Goal: Task Accomplishment & Management: Use online tool/utility

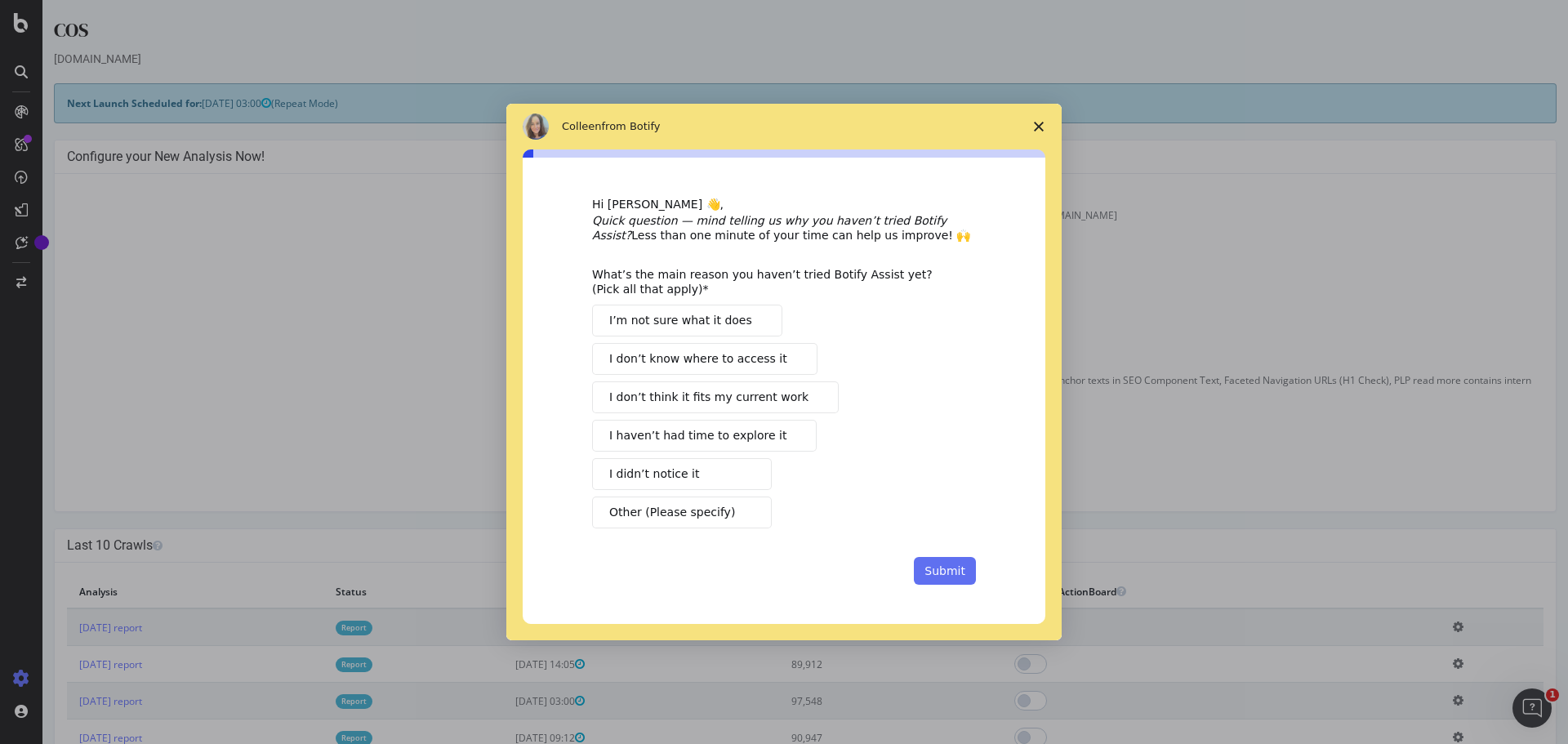
click at [945, 576] on button "Submit" at bounding box center [944, 571] width 62 height 28
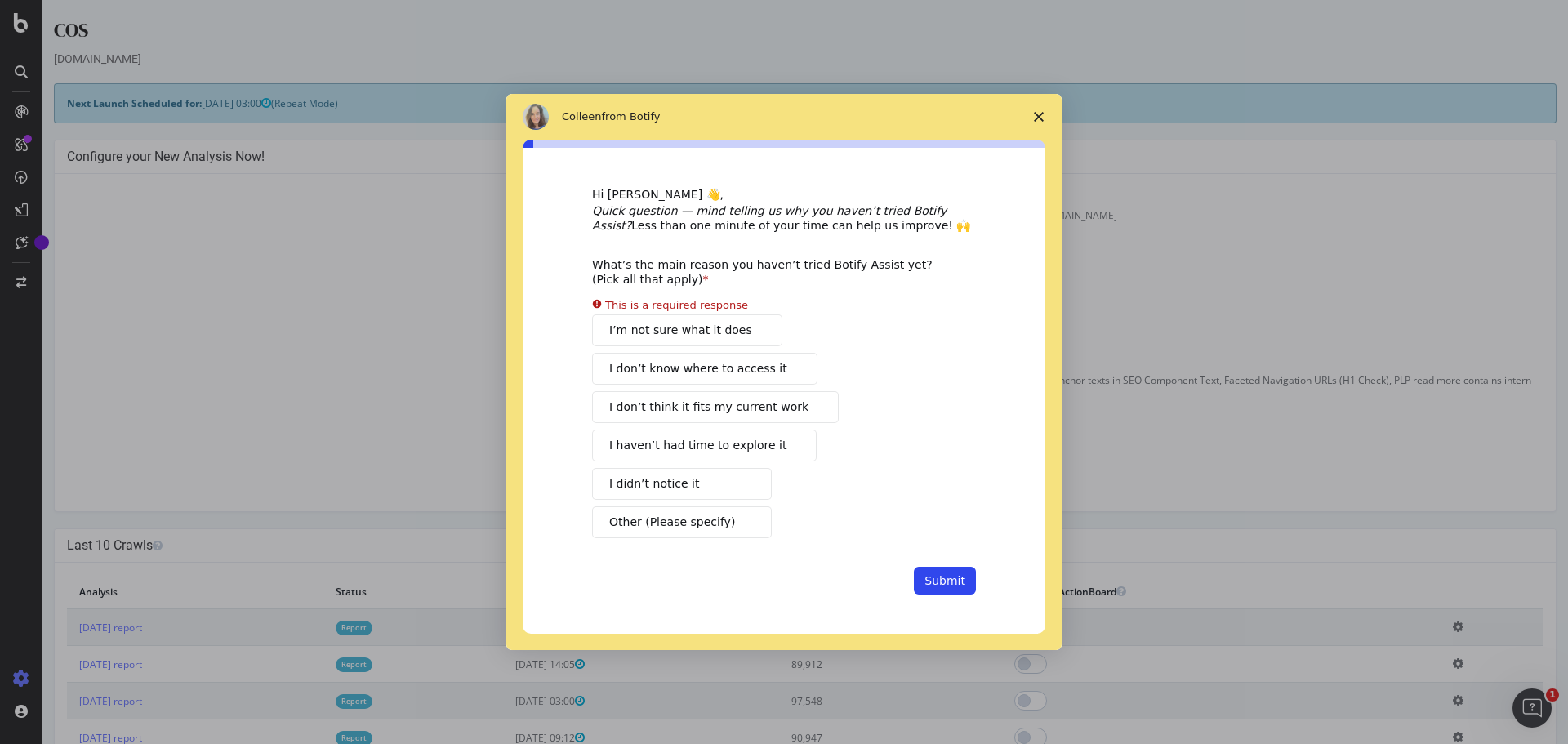
click at [737, 418] on div "I’m not sure what it does I don’t know where to access it I don’t think it fits…" at bounding box center [784, 427] width 384 height 224
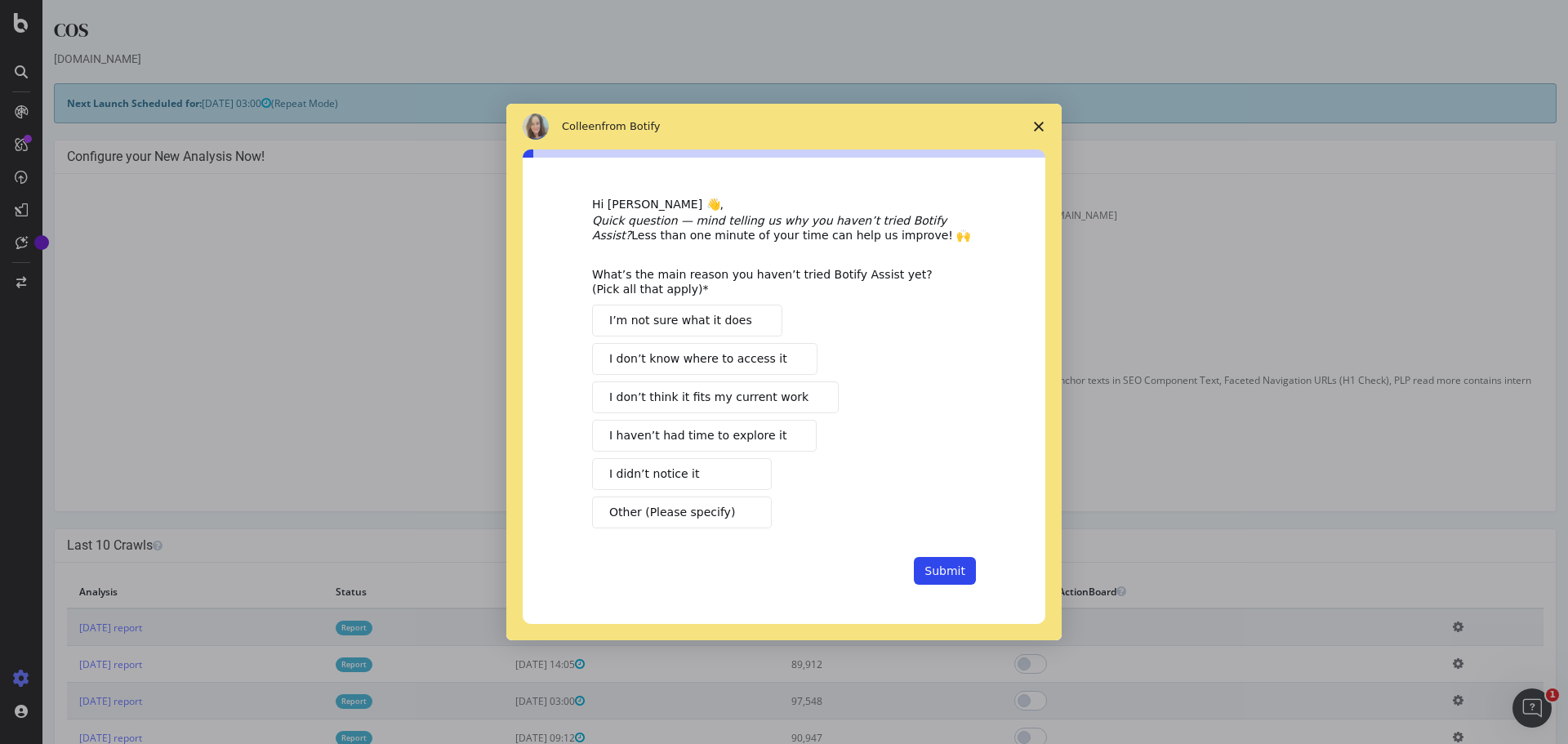
click at [734, 397] on span "I don’t think it fits my current work" at bounding box center [709, 397] width 199 height 17
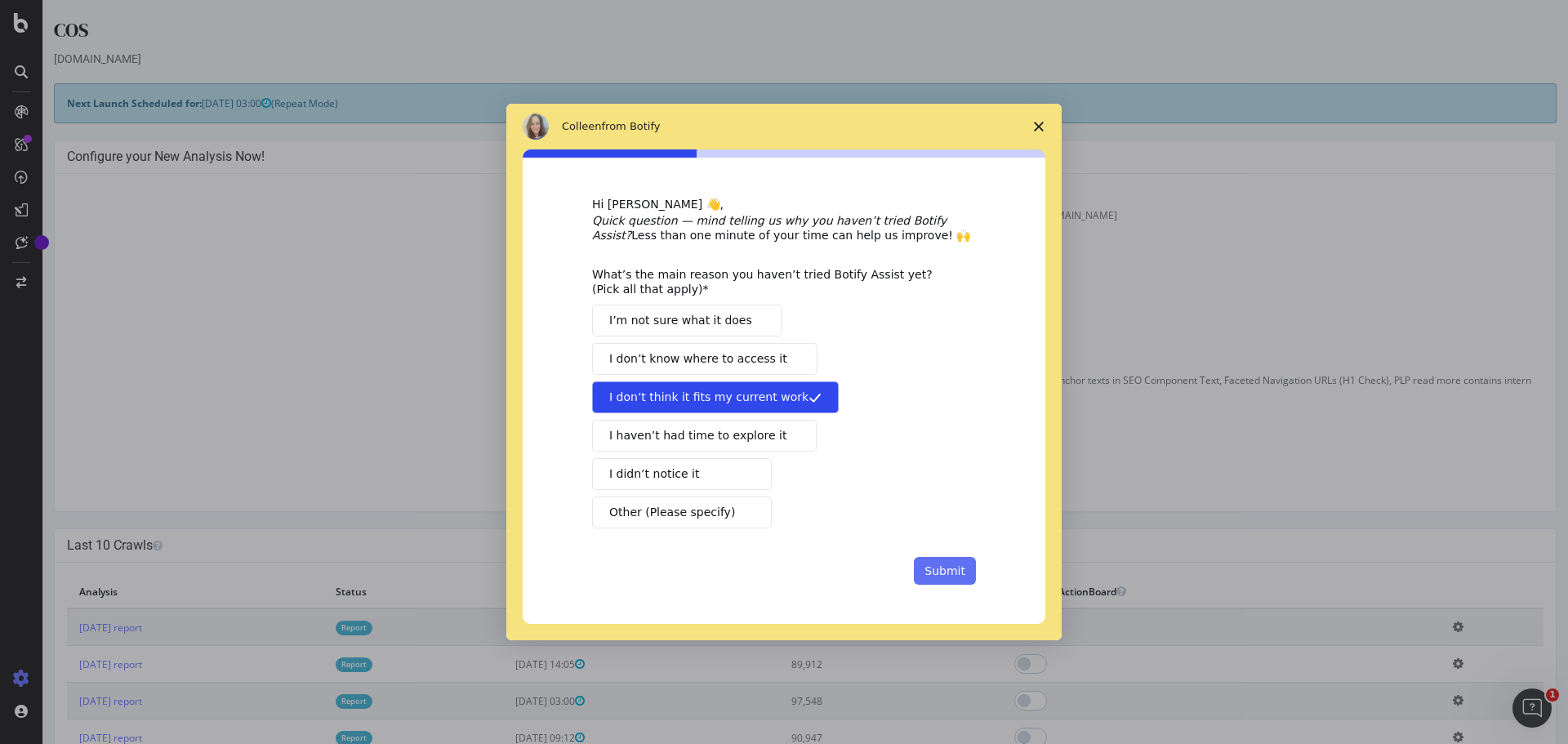
click at [945, 557] on button "Submit" at bounding box center [944, 571] width 62 height 28
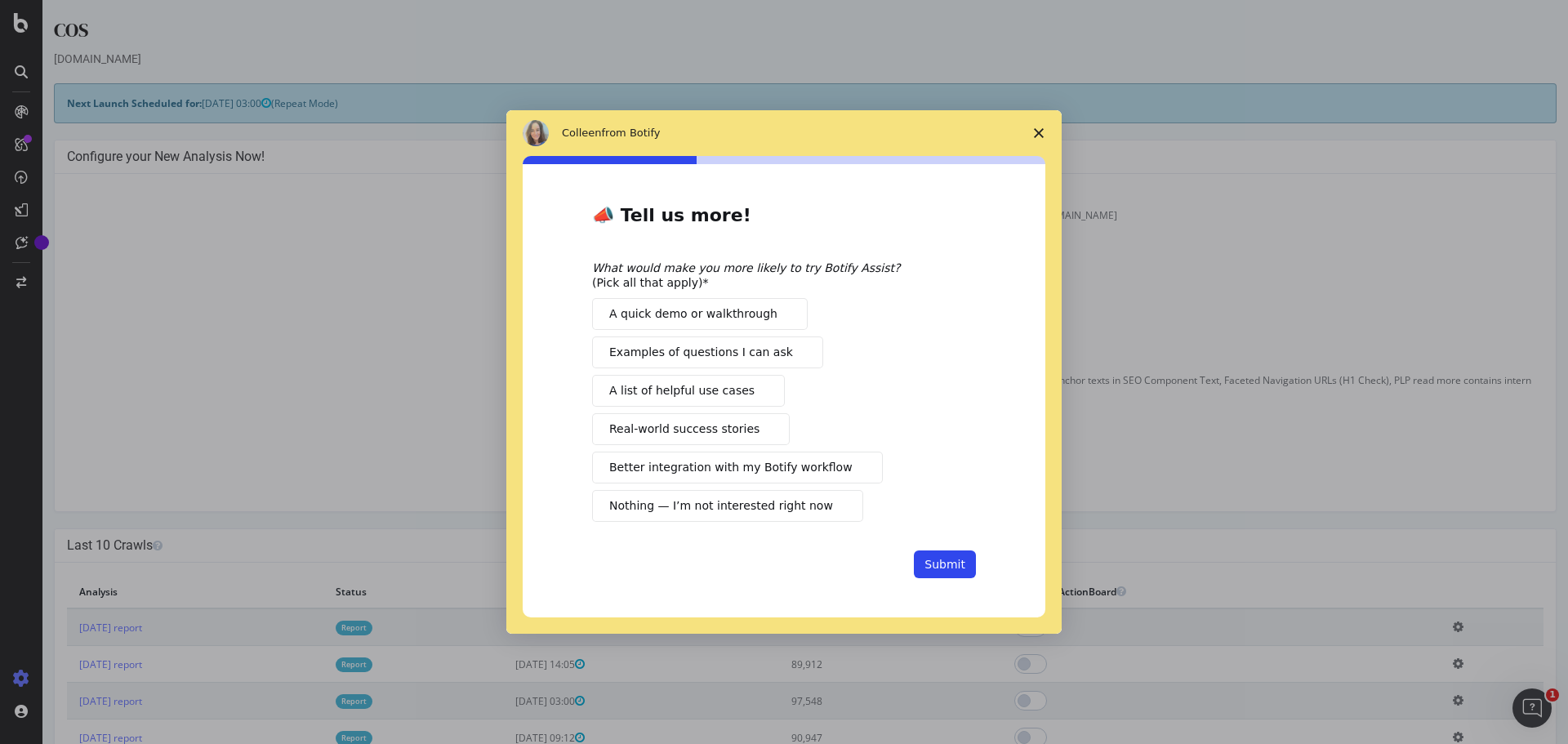
click at [764, 507] on span "Nothing — I’m not interested right now" at bounding box center [722, 506] width 224 height 17
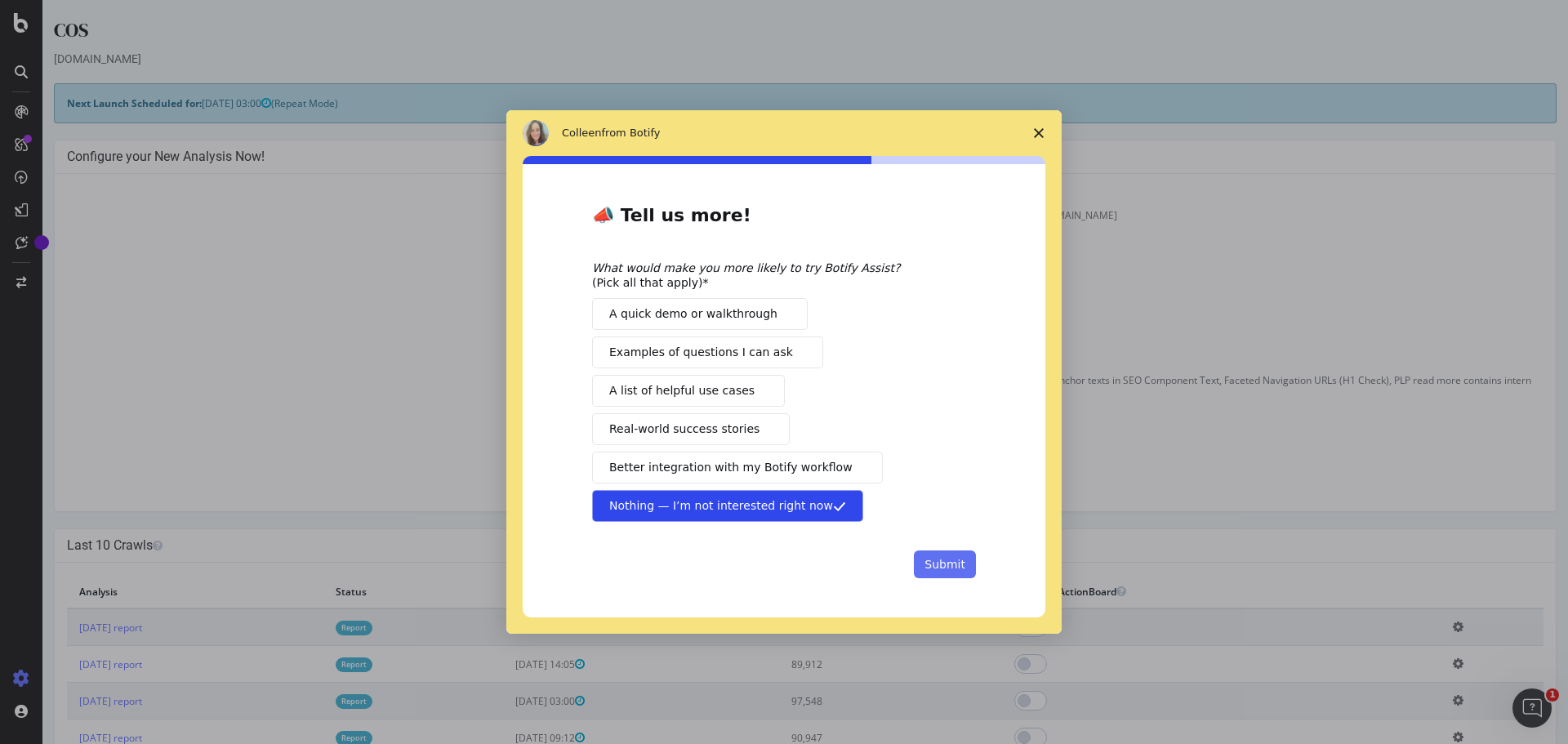
click at [952, 567] on button "Submit" at bounding box center [944, 565] width 62 height 28
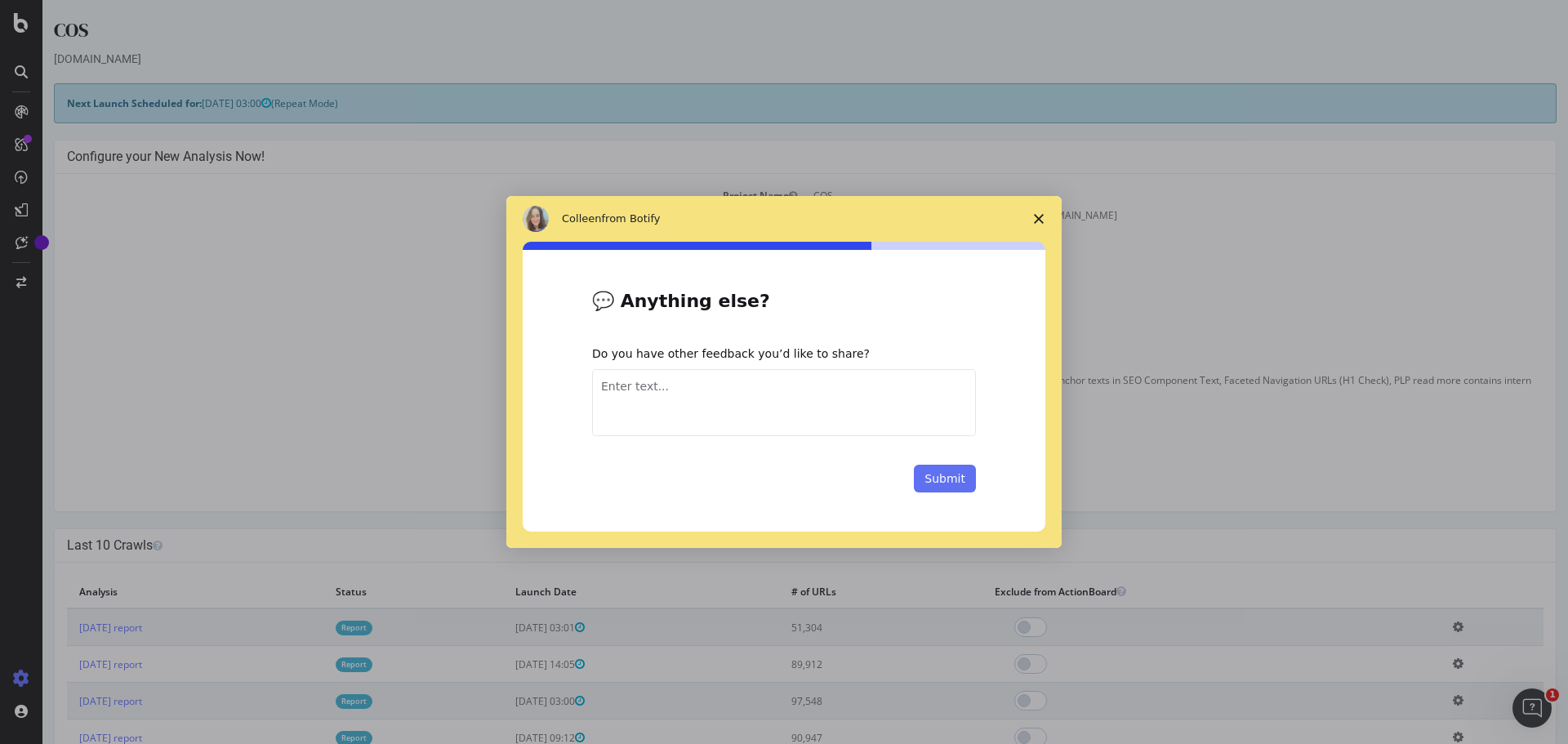
click at [931, 474] on button "Submit" at bounding box center [944, 479] width 62 height 28
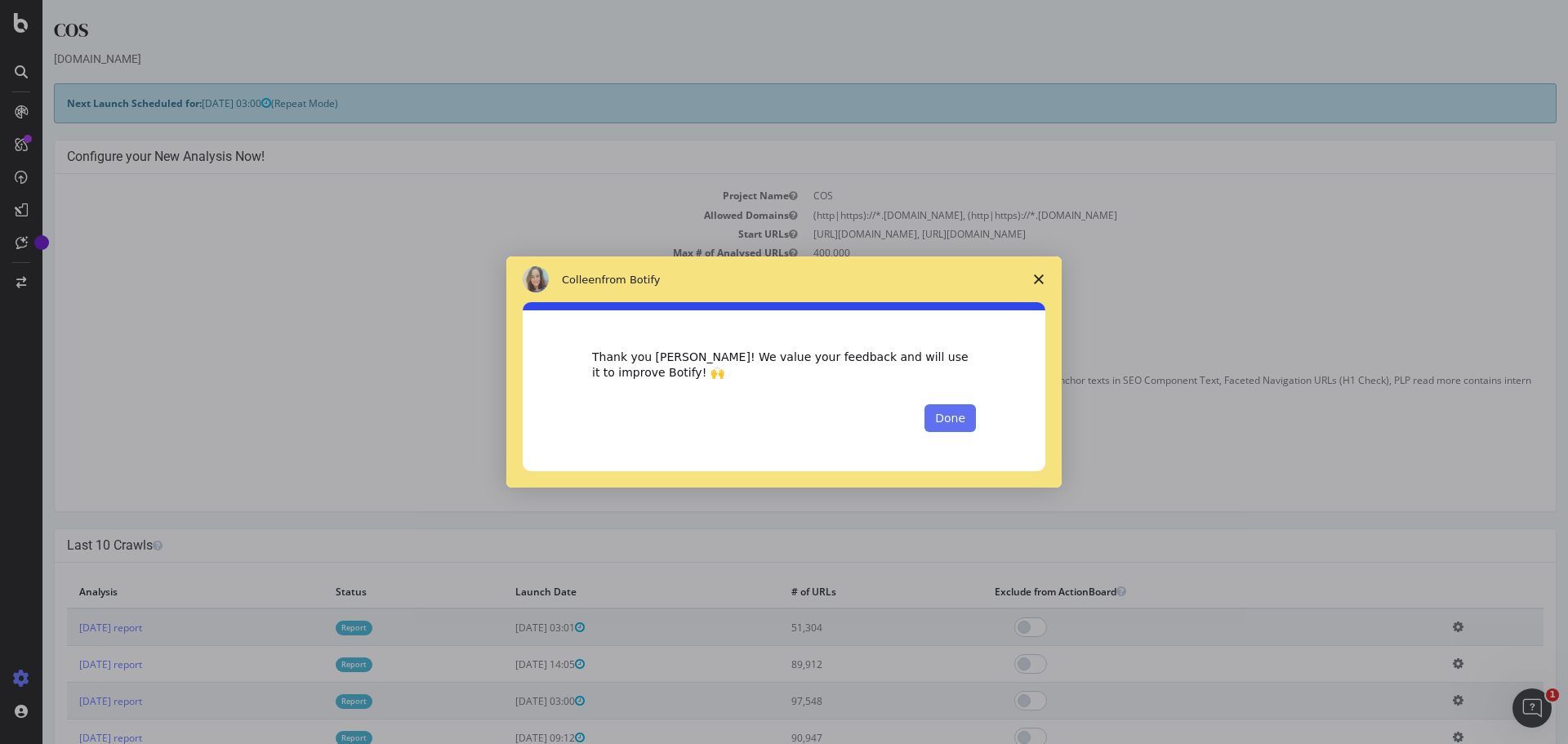
click at [958, 420] on button "Done" at bounding box center [949, 418] width 51 height 28
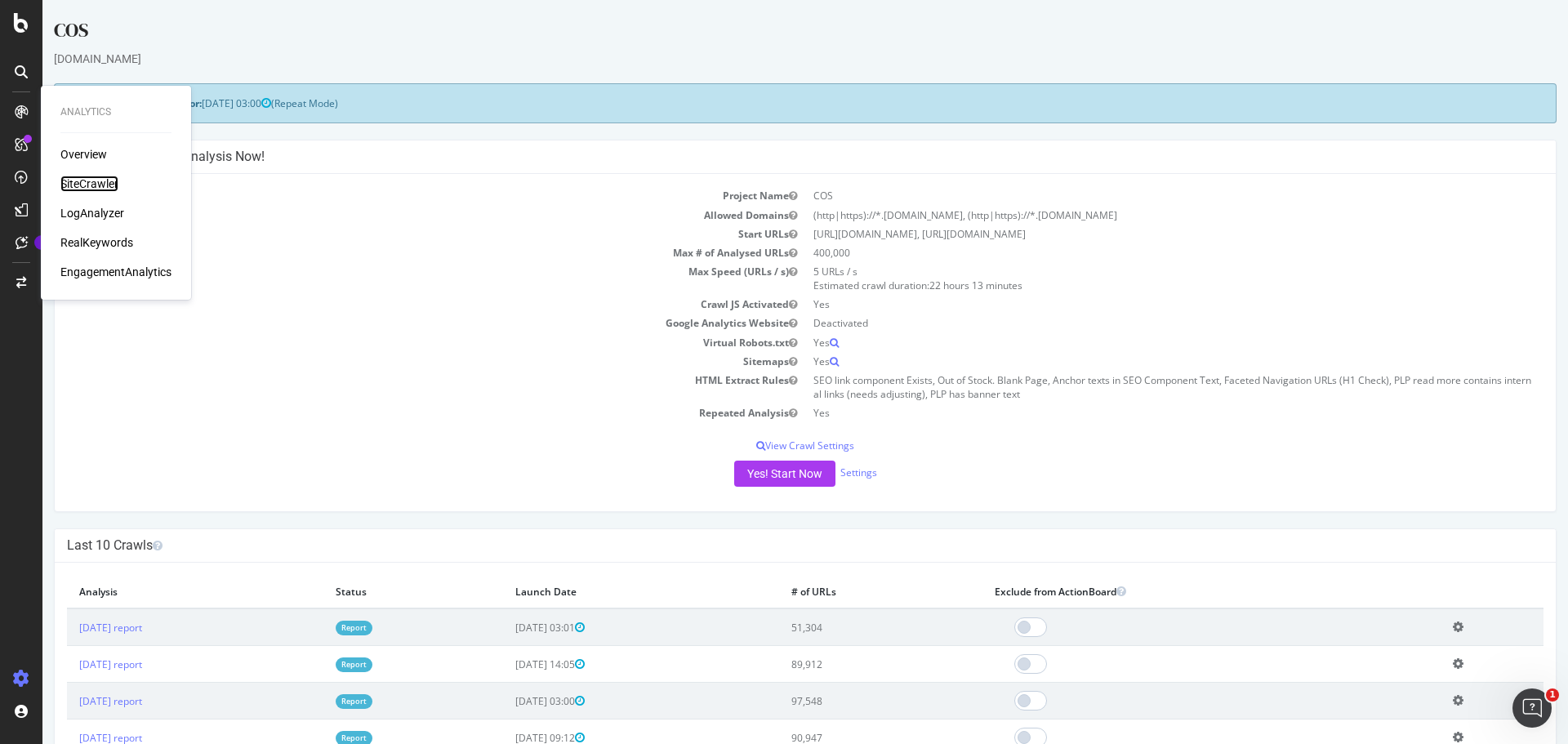
click at [80, 179] on div "SiteCrawler" at bounding box center [89, 184] width 58 height 16
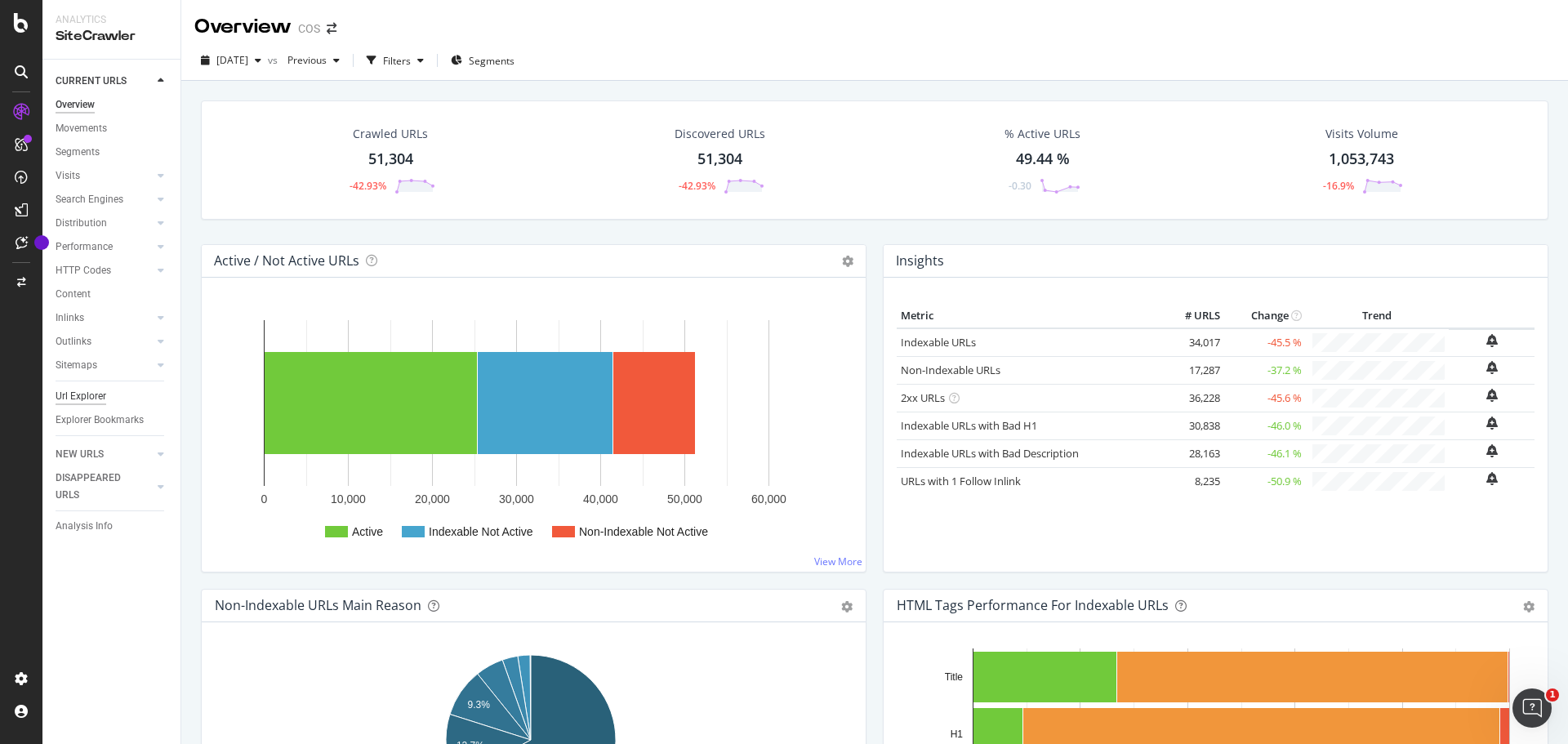
click at [89, 394] on div "Url Explorer" at bounding box center [81, 396] width 51 height 17
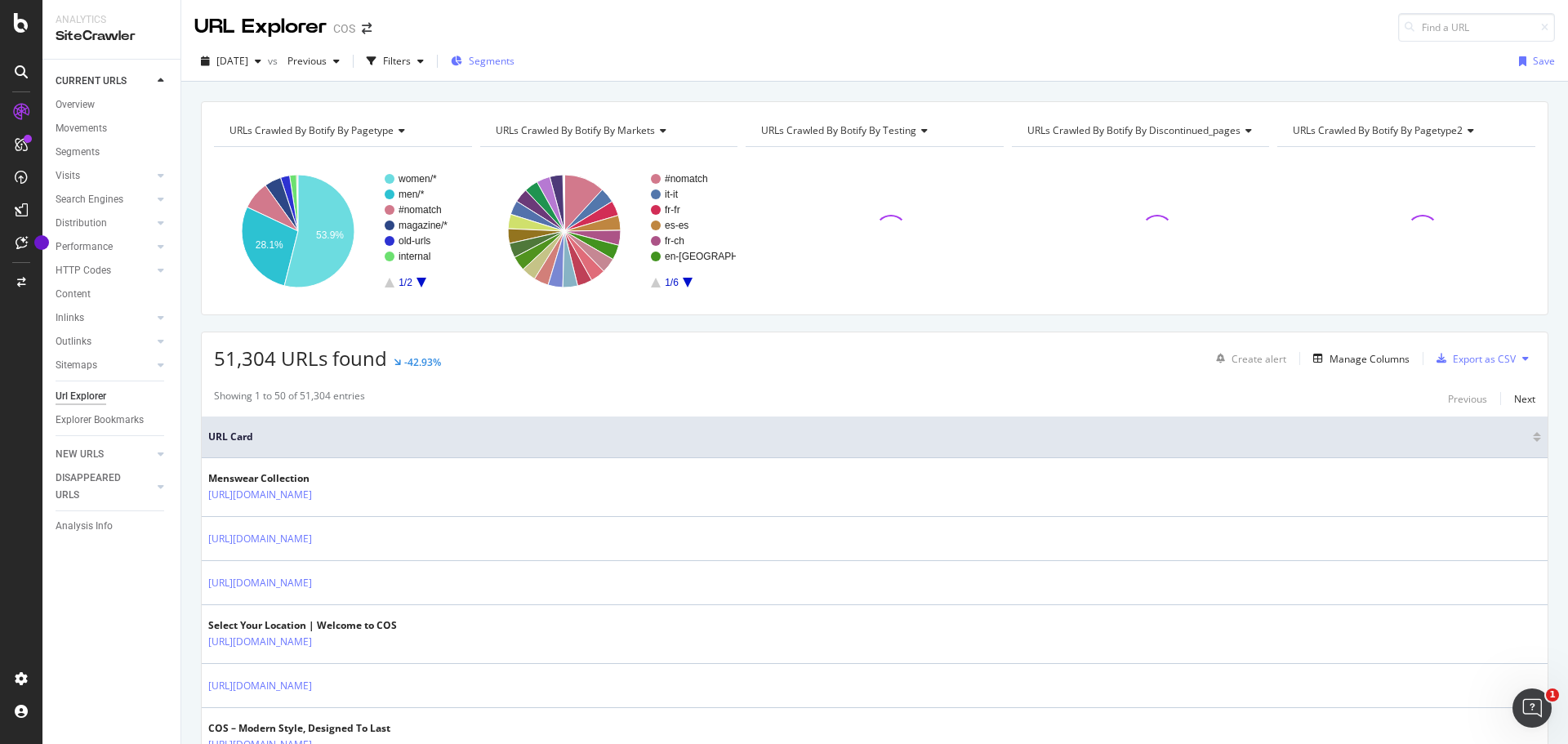
click at [498, 54] on span "Segments" at bounding box center [492, 61] width 46 height 14
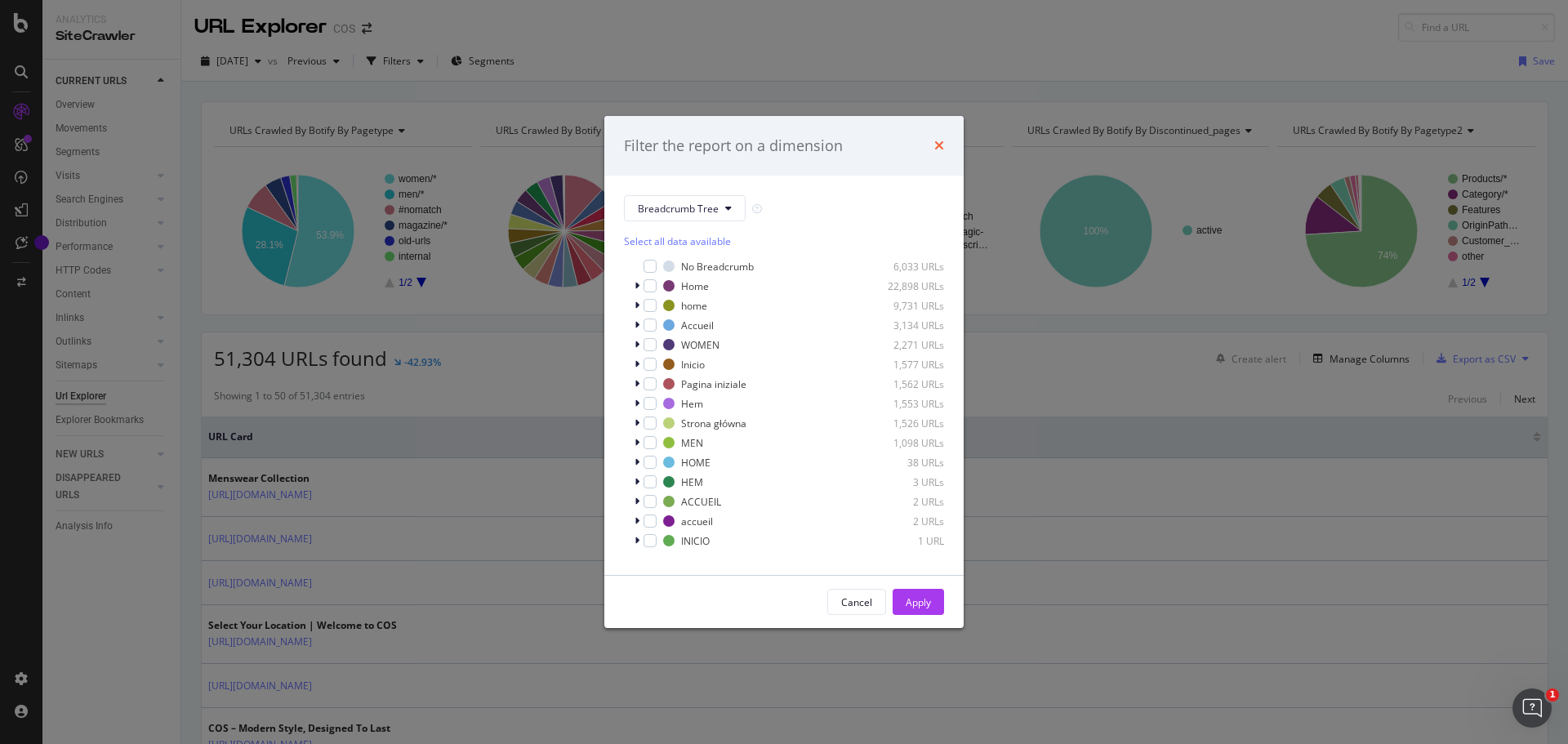
click at [943, 145] on icon "times" at bounding box center [939, 145] width 10 height 13
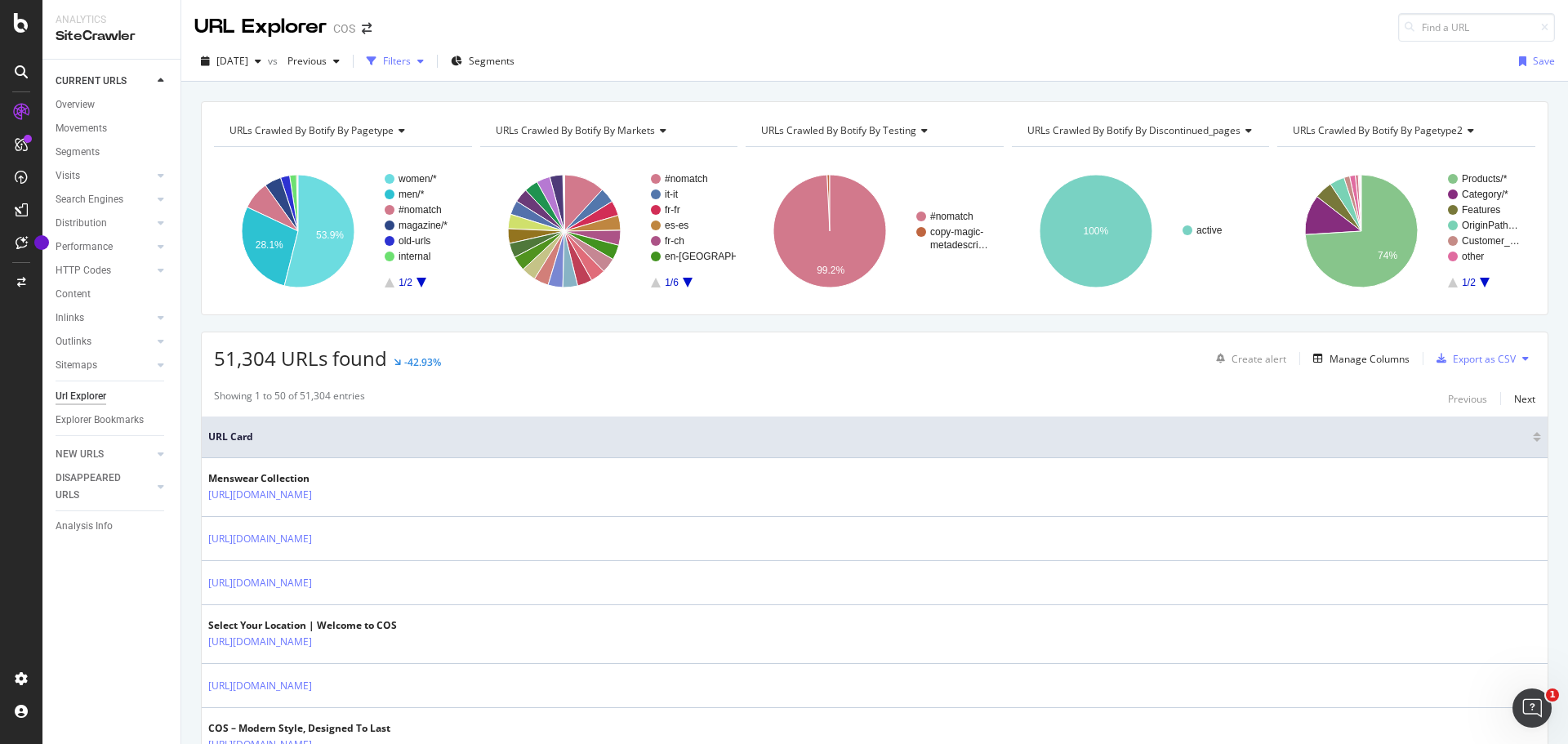
click at [383, 71] on div "button" at bounding box center [371, 61] width 23 height 23
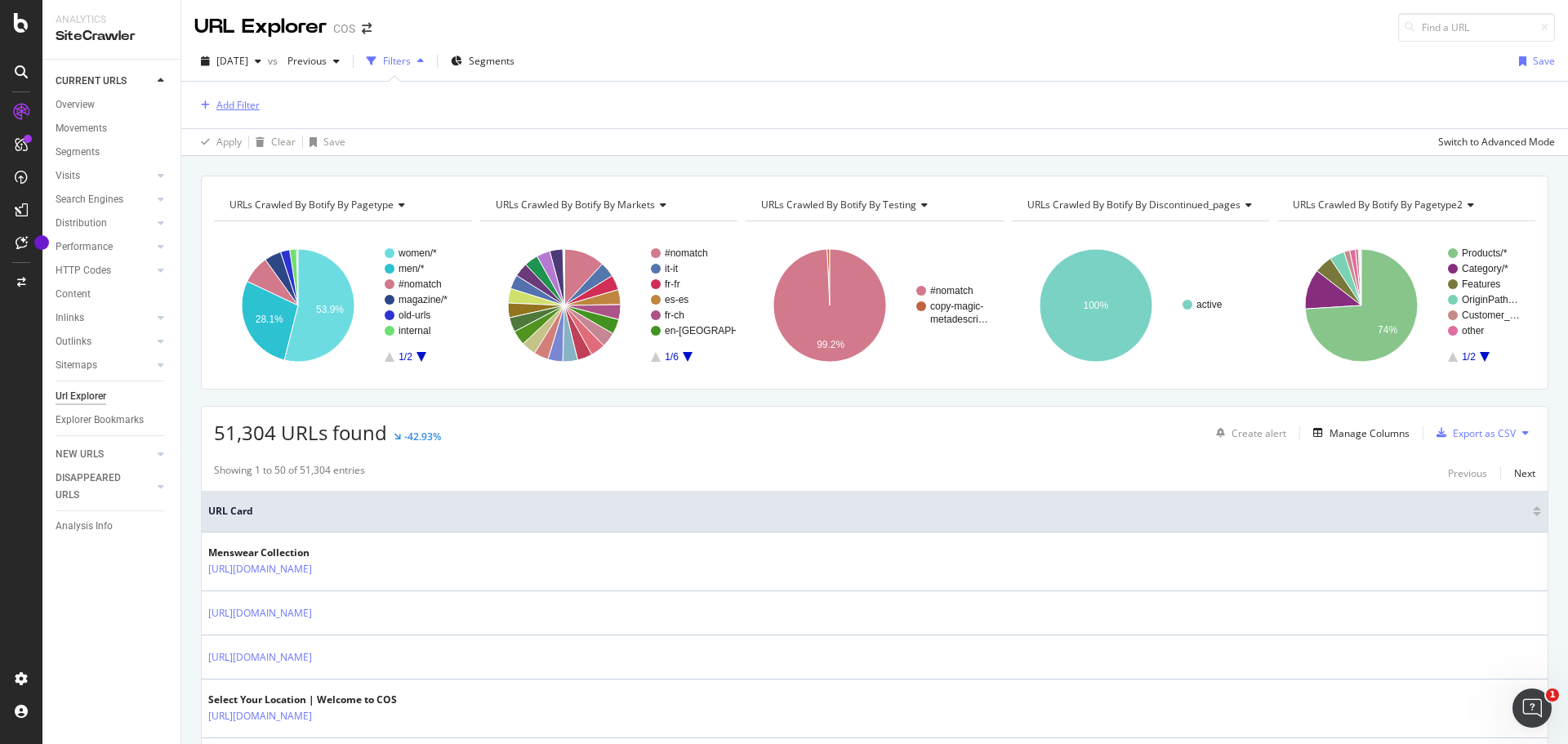
click at [234, 107] on div "Add Filter" at bounding box center [238, 105] width 43 height 14
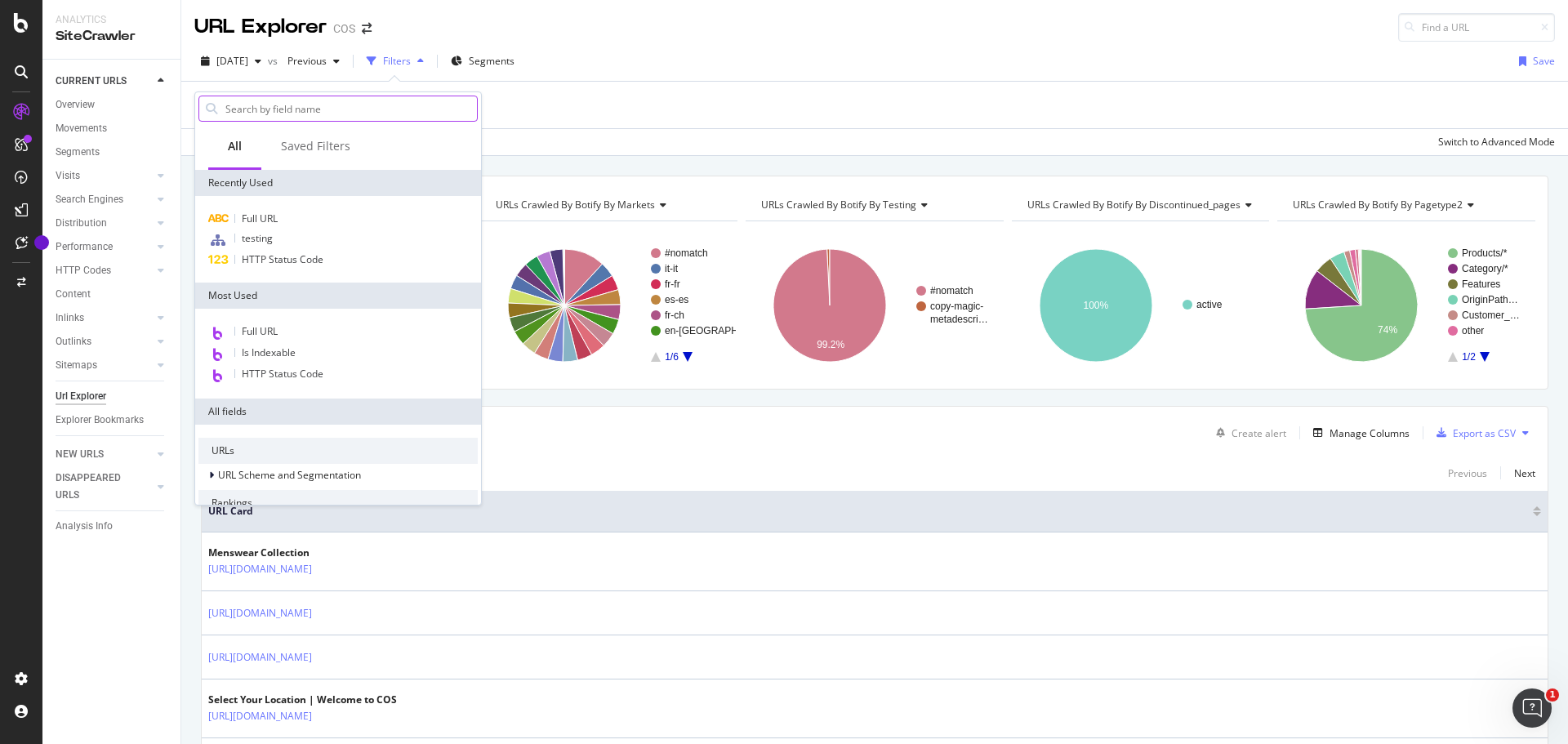
click at [264, 115] on input "text" at bounding box center [350, 108] width 253 height 25
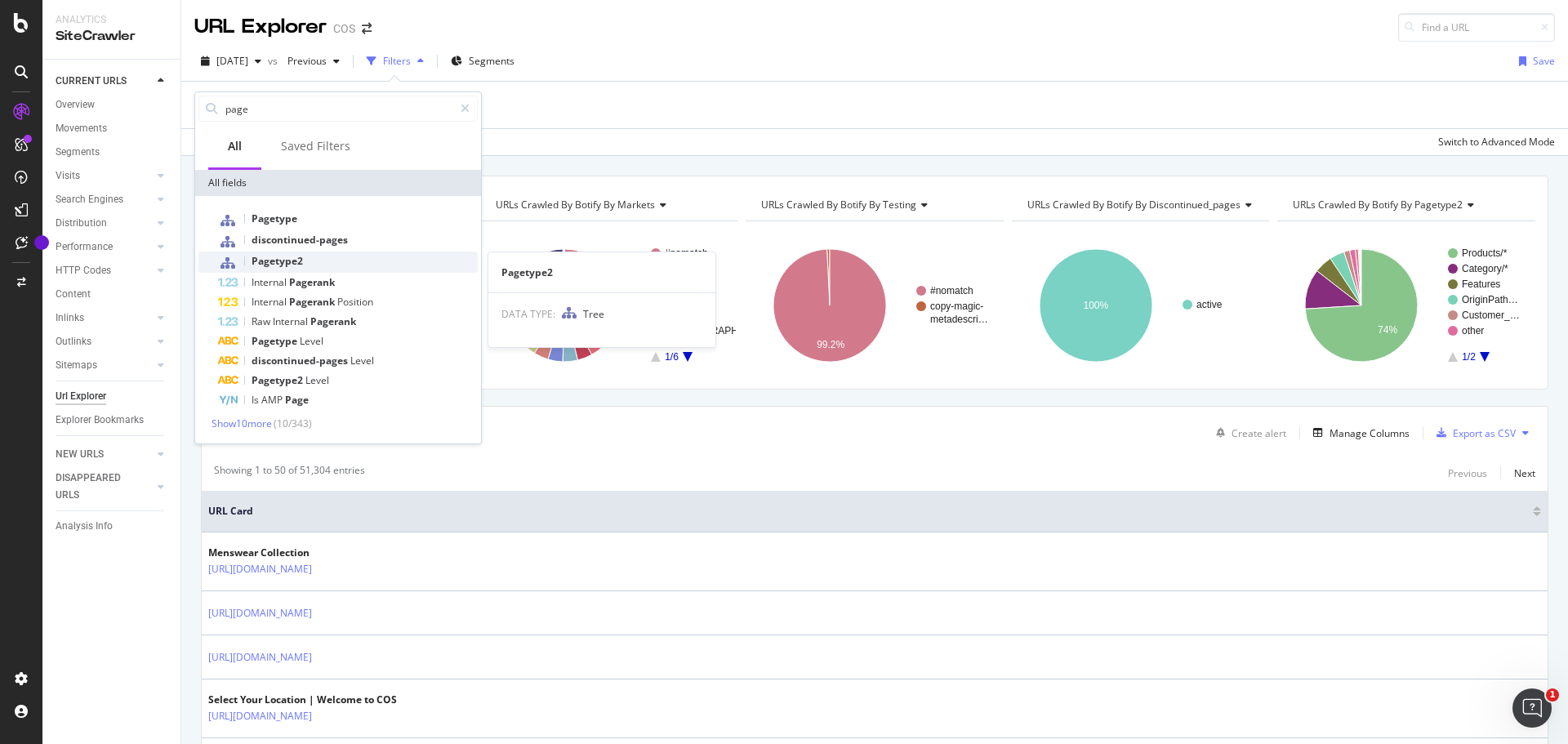
type input "page"
click at [311, 257] on div "Pagetype2" at bounding box center [348, 262] width 260 height 21
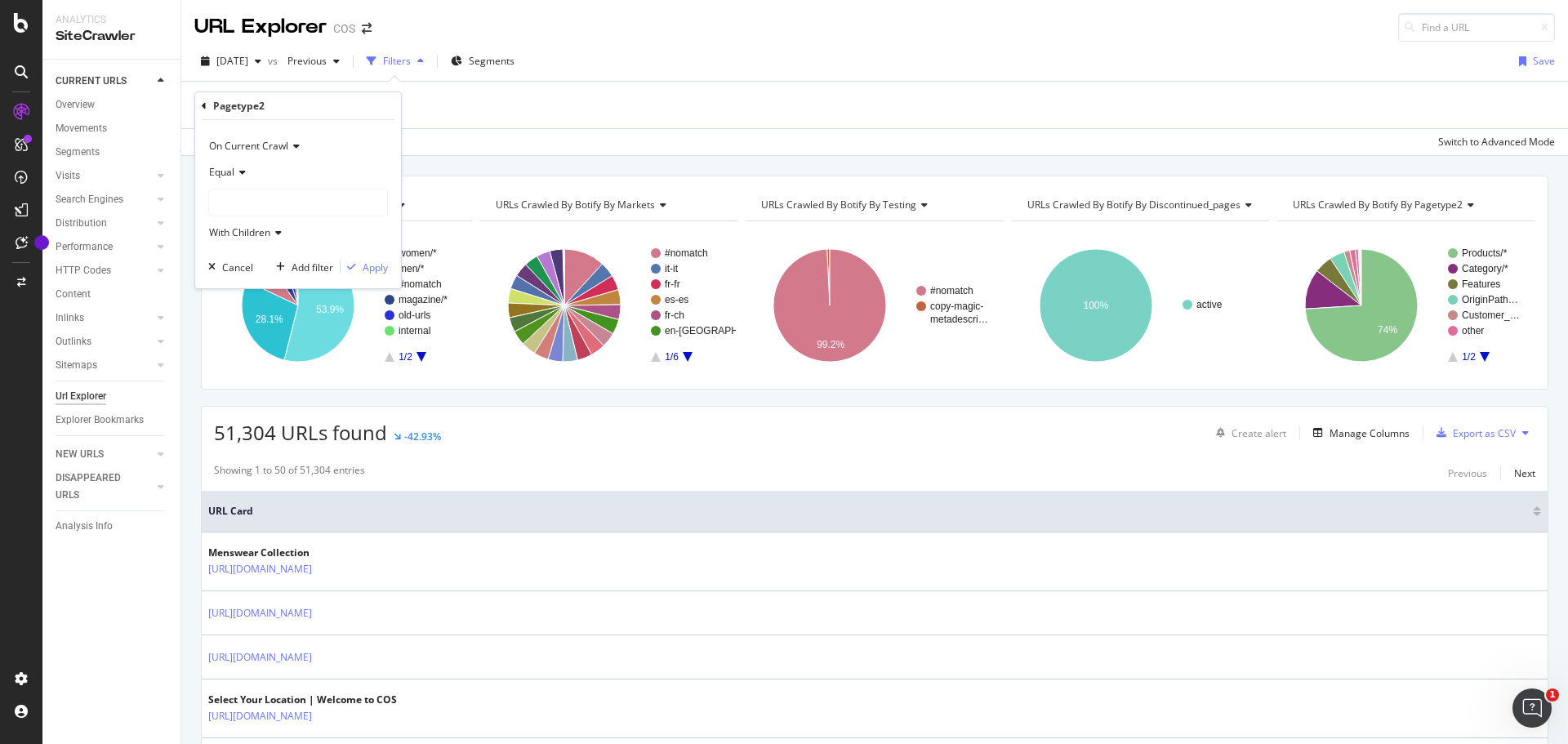
click at [239, 171] on icon at bounding box center [239, 172] width 11 height 10
click at [259, 146] on span "On Current Crawl" at bounding box center [248, 146] width 79 height 14
click at [232, 161] on div "On Current Crawl On Compared Crawl Diff Between Crawls" at bounding box center [299, 201] width 183 height 85
click at [335, 155] on div "On Current Crawl" at bounding box center [298, 146] width 180 height 26
click at [259, 207] on div at bounding box center [298, 203] width 178 height 26
